Goal: Information Seeking & Learning: Learn about a topic

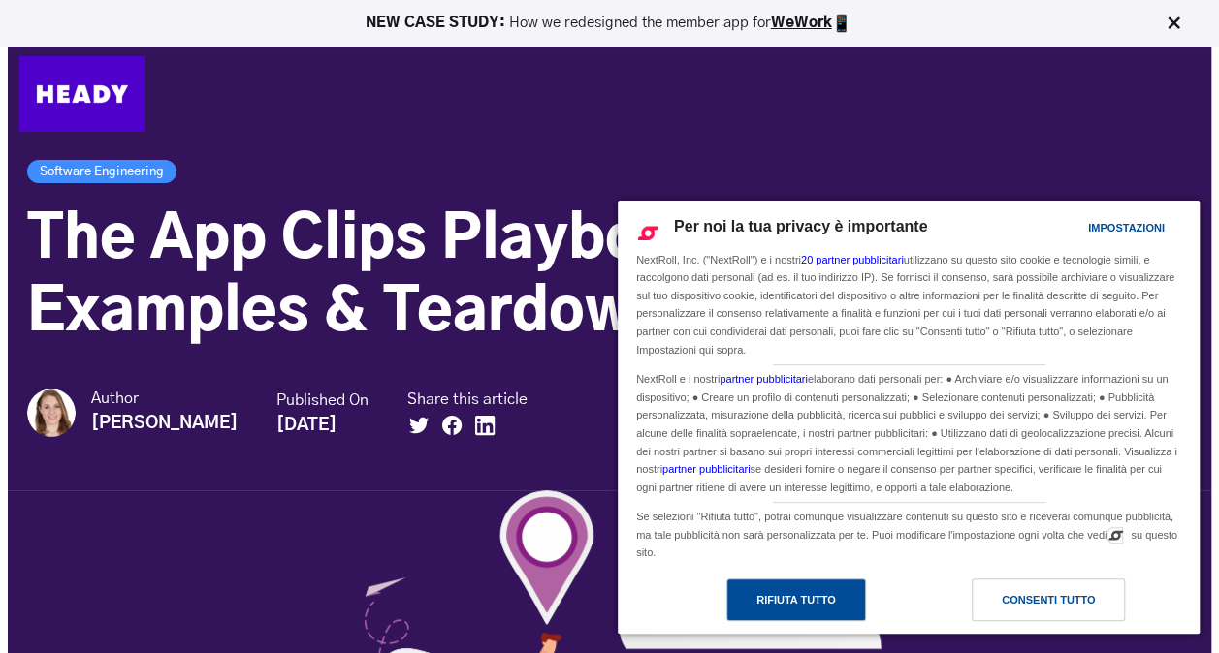
click at [785, 610] on div "Rifiuta tutto" at bounding box center [796, 599] width 80 height 21
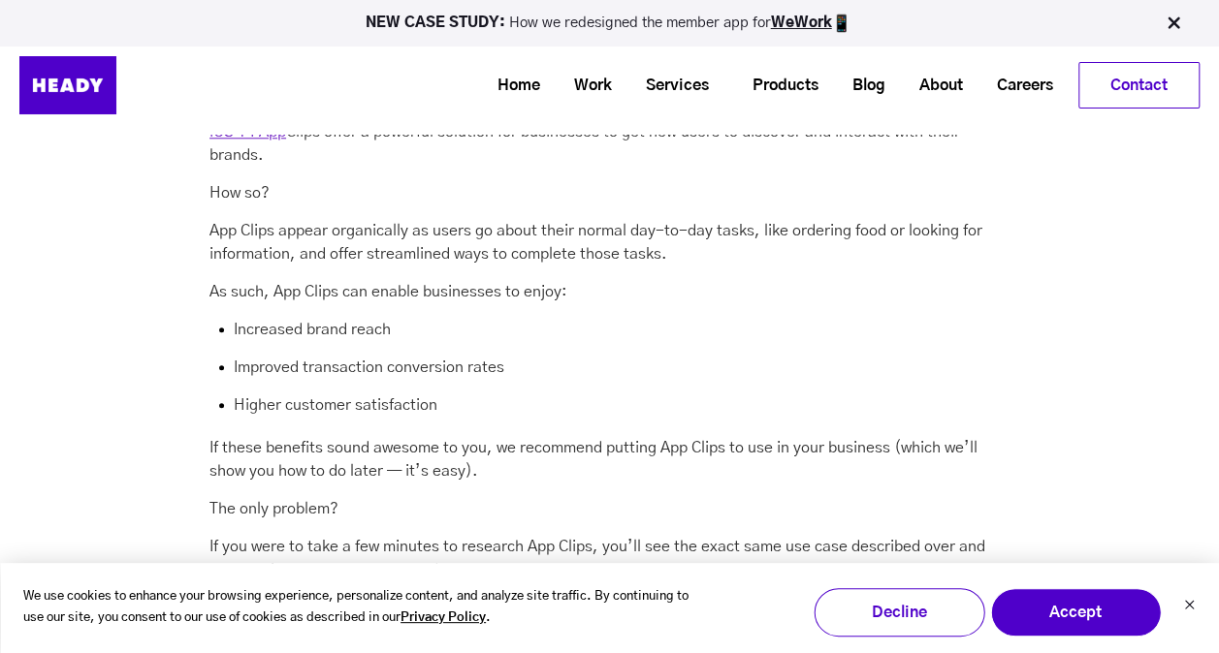
scroll to position [922, 0]
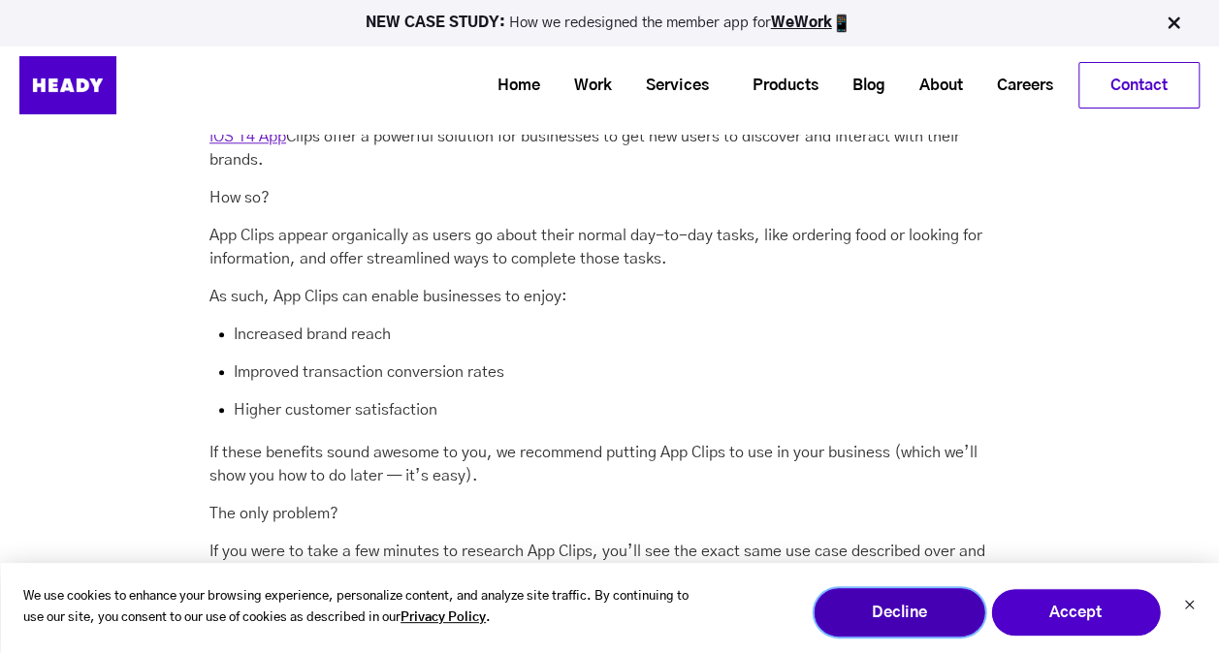
click at [890, 605] on button "Decline" at bounding box center [898, 613] width 171 height 48
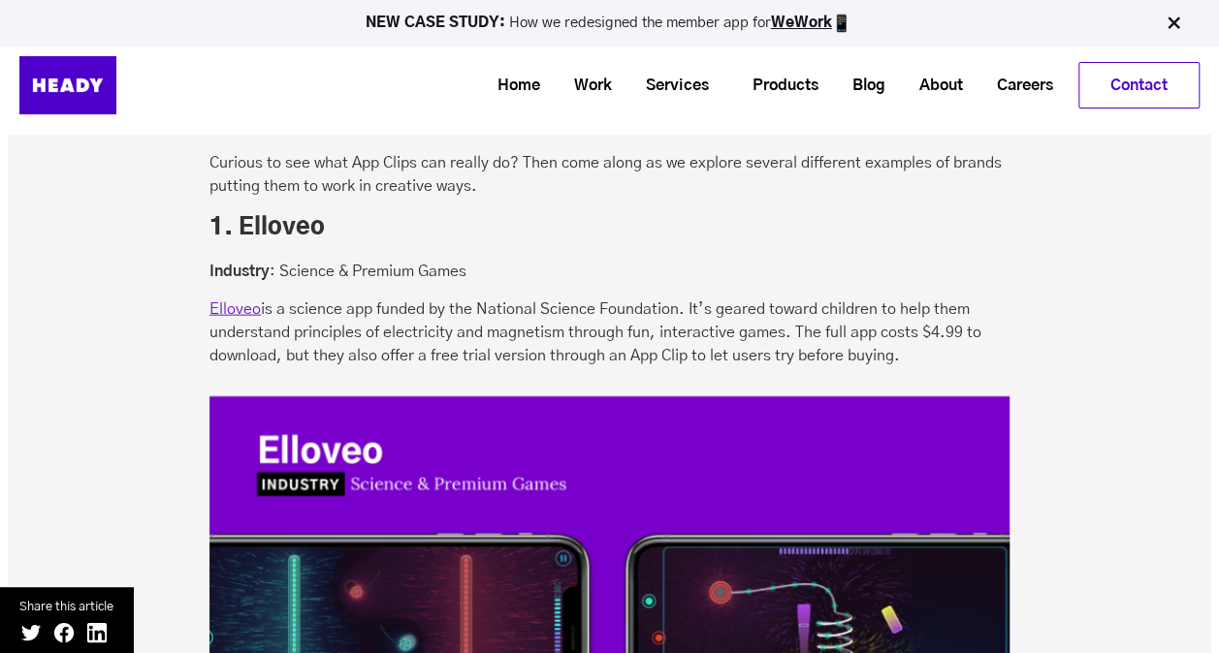
scroll to position [2091, 0]
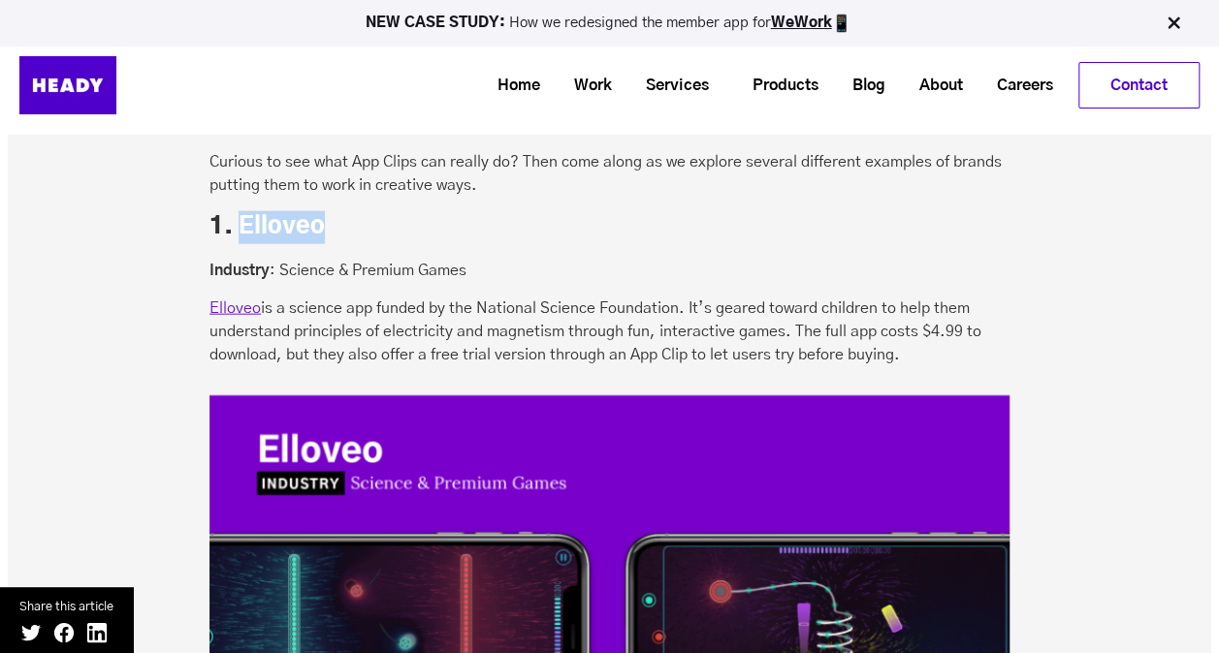
drag, startPoint x: 243, startPoint y: 224, endPoint x: 336, endPoint y: 221, distance: 93.1
click at [336, 221] on h3 "1. Elloveo" at bounding box center [609, 227] width 800 height 33
copy h3 "Elloveo"
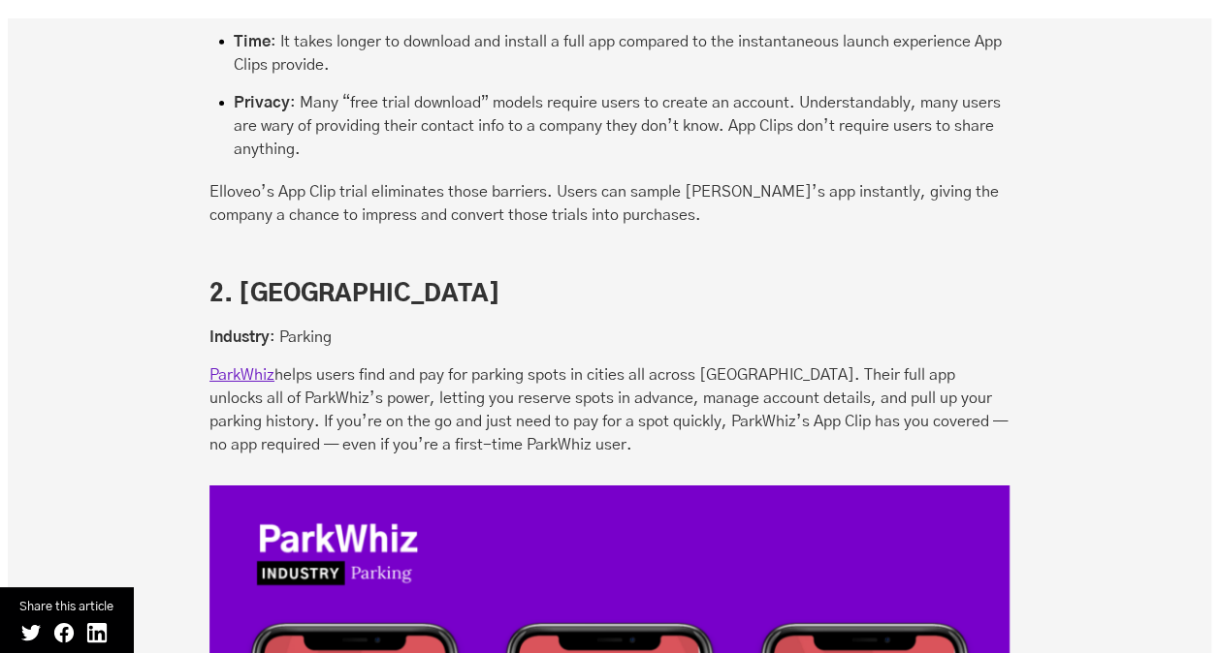
scroll to position [3125, 0]
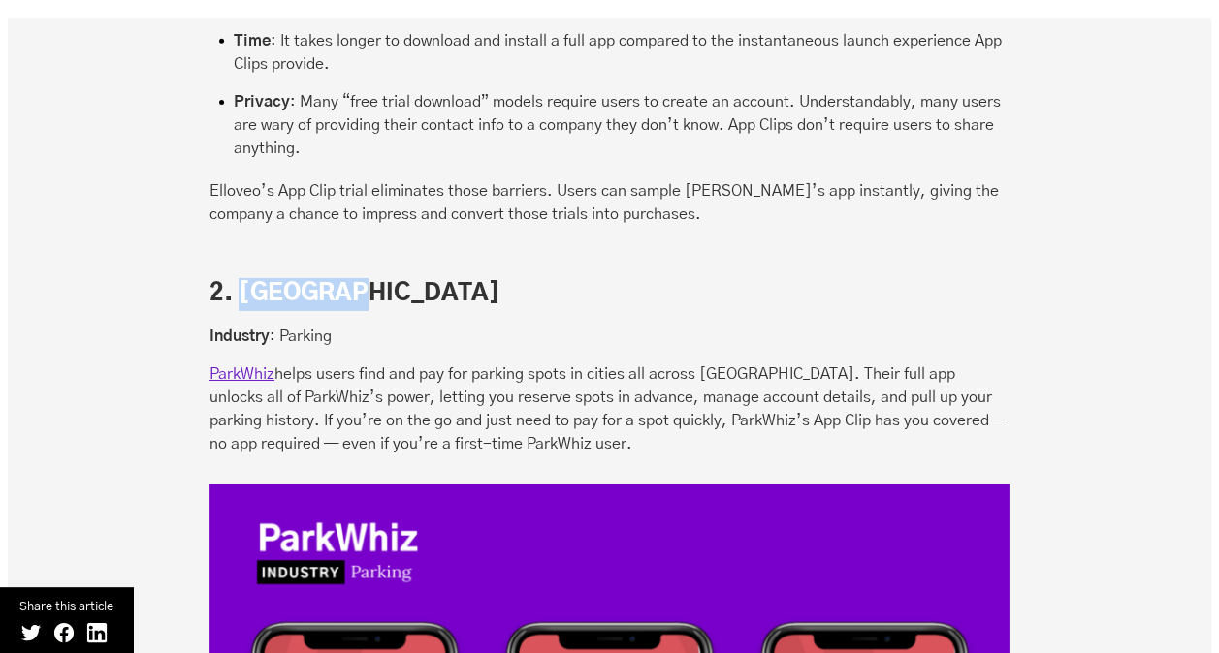
drag, startPoint x: 242, startPoint y: 290, endPoint x: 347, endPoint y: 285, distance: 104.8
click at [347, 285] on h3 "2. [GEOGRAPHIC_DATA]" at bounding box center [609, 294] width 800 height 33
copy h3 "ParkWhiz"
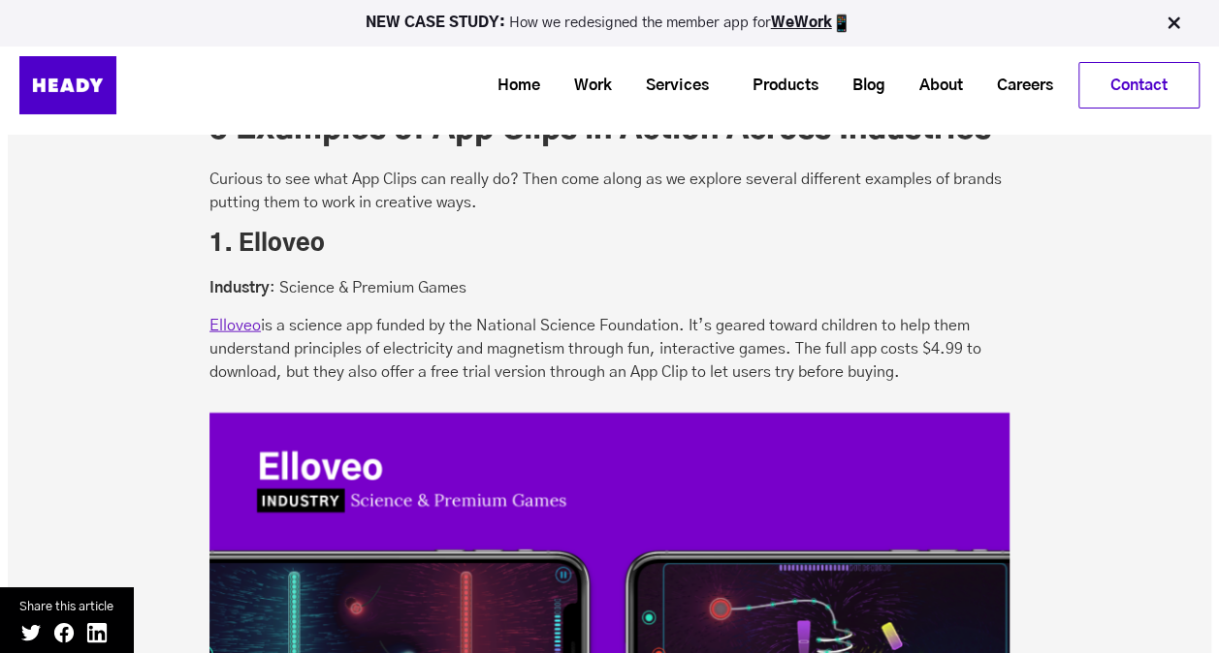
scroll to position [2067, 0]
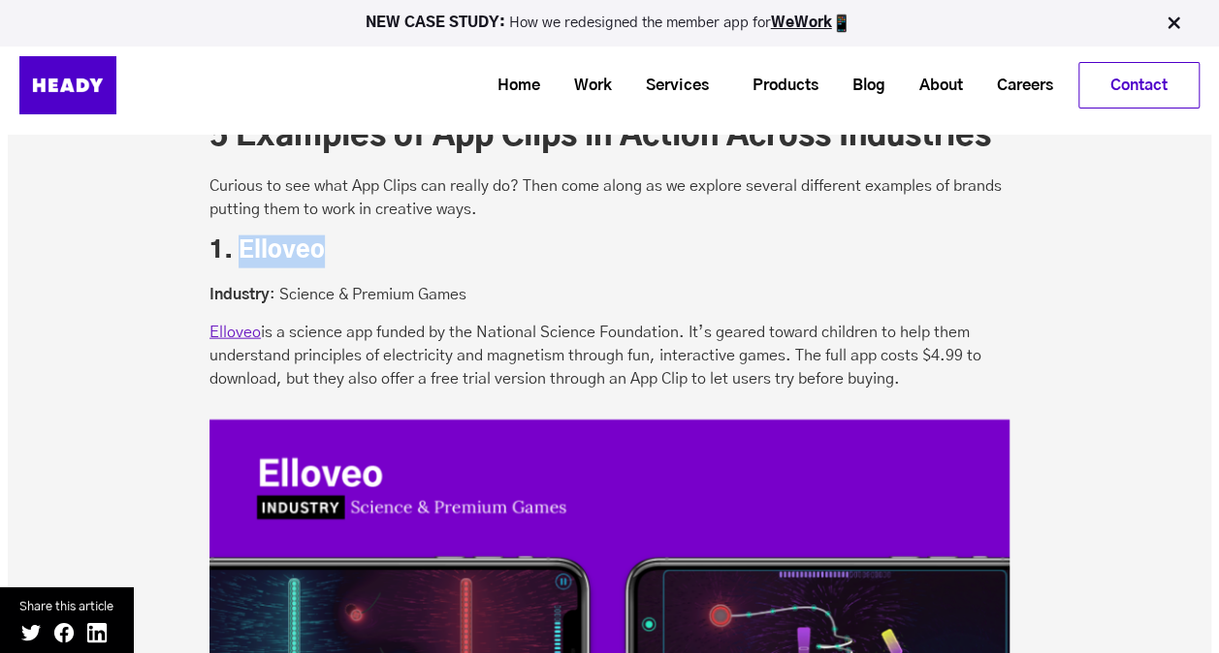
drag, startPoint x: 240, startPoint y: 248, endPoint x: 324, endPoint y: 247, distance: 83.4
click at [324, 247] on h3 "1. Elloveo" at bounding box center [609, 252] width 800 height 33
copy h3 "Elloveo"
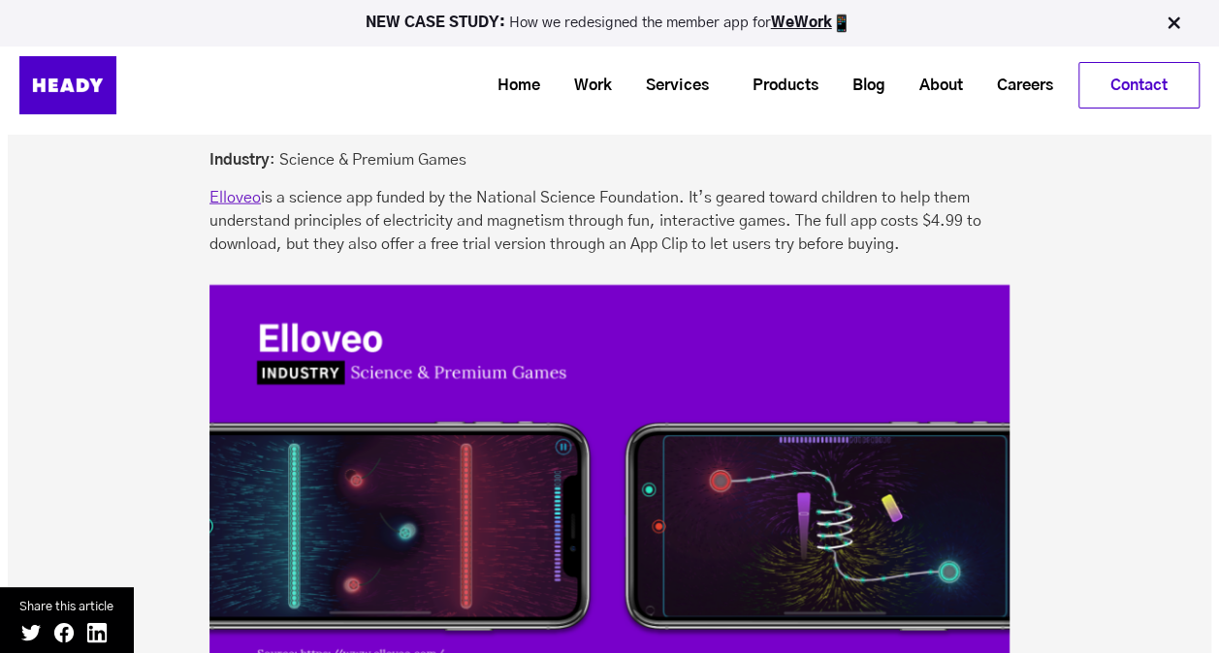
scroll to position [2204, 0]
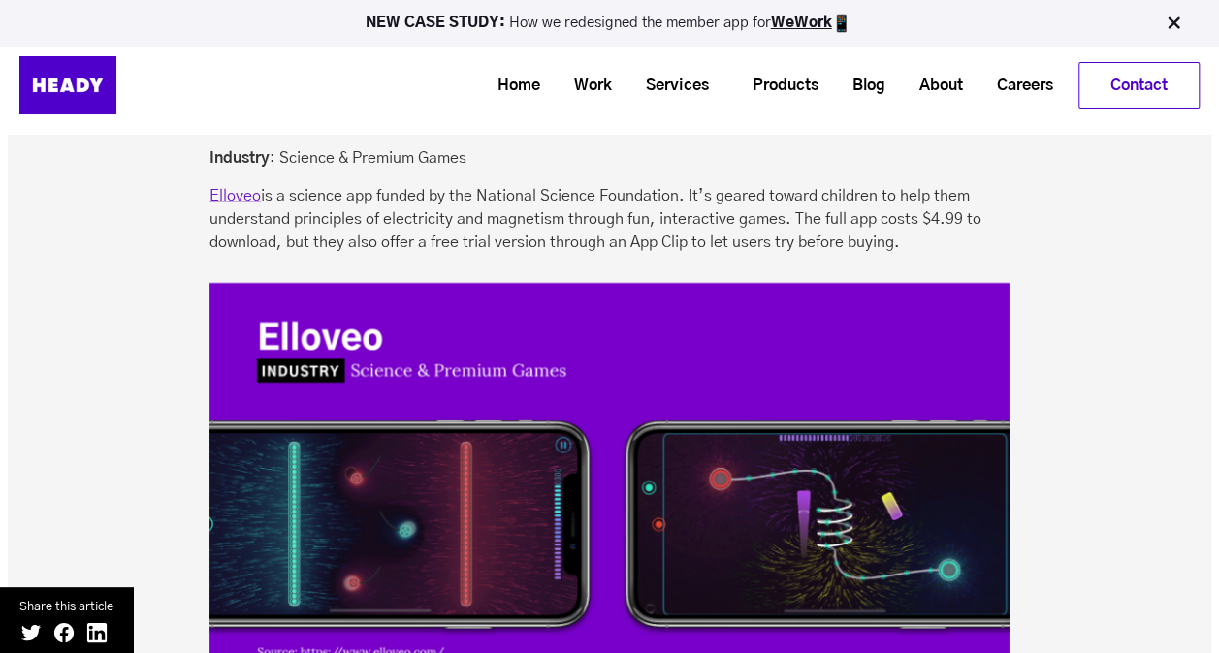
drag, startPoint x: 894, startPoint y: 241, endPoint x: 266, endPoint y: 194, distance: 630.1
click at [266, 194] on p "Elloveo is a science app funded by the National Science Foundation. It’s geared…" at bounding box center [609, 219] width 800 height 70
copy p "is a science app funded by the National Science Foundation. It’s geared toward …"
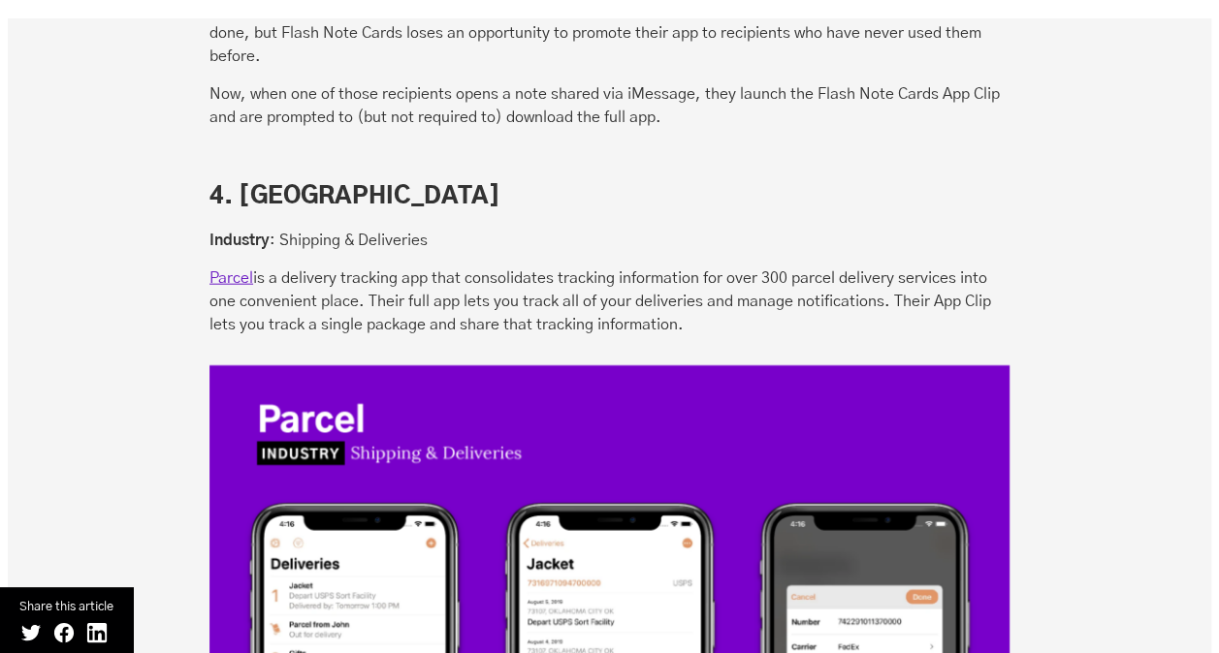
scroll to position [5870, 0]
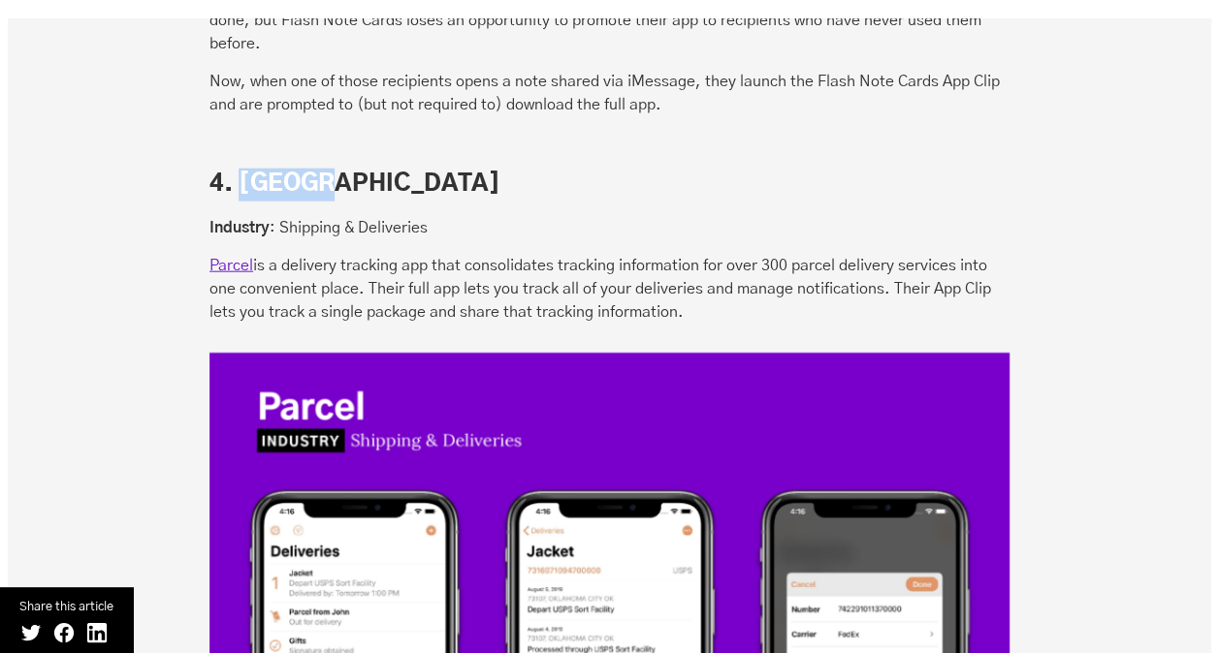
drag, startPoint x: 242, startPoint y: 178, endPoint x: 337, endPoint y: 178, distance: 95.0
click at [337, 178] on h3 "4. [GEOGRAPHIC_DATA]" at bounding box center [609, 185] width 800 height 33
copy h3 "Parcel"
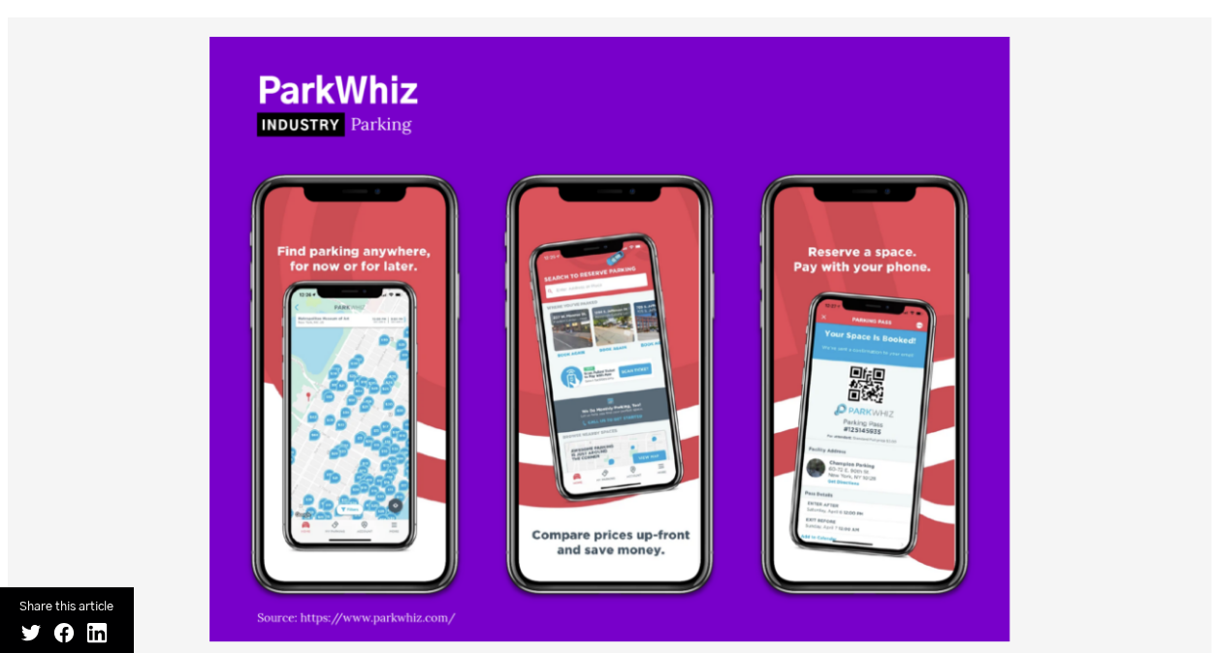
scroll to position [3579, 0]
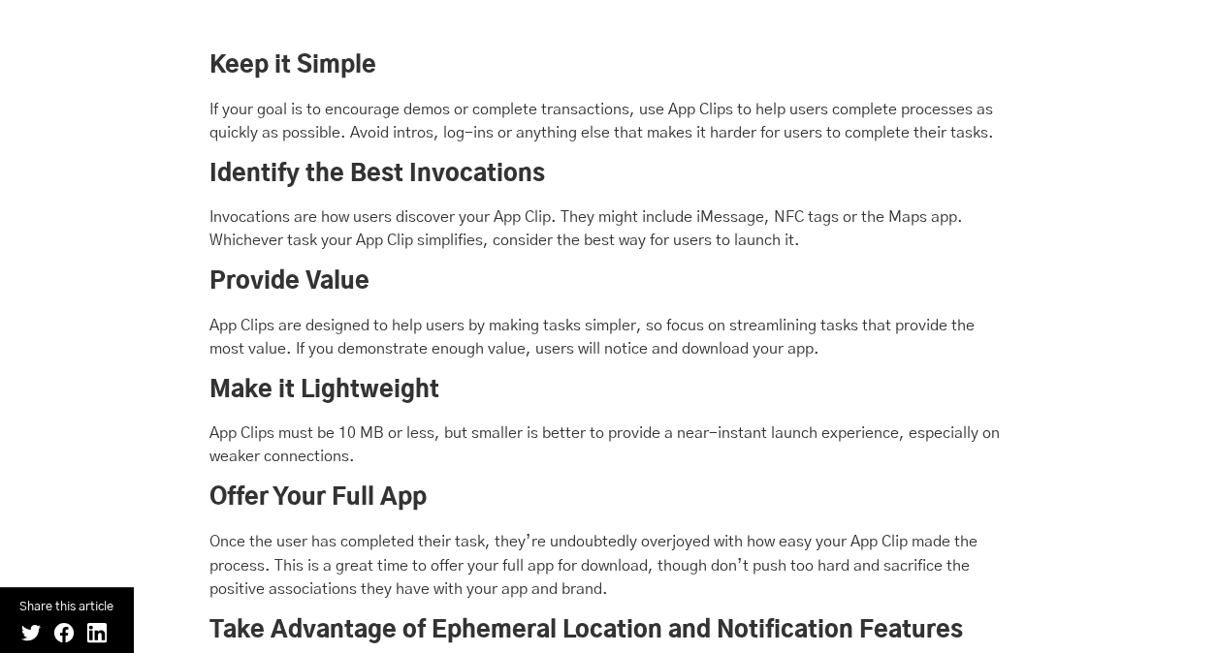
scroll to position [8578, 0]
